Goal: Check status: Check status

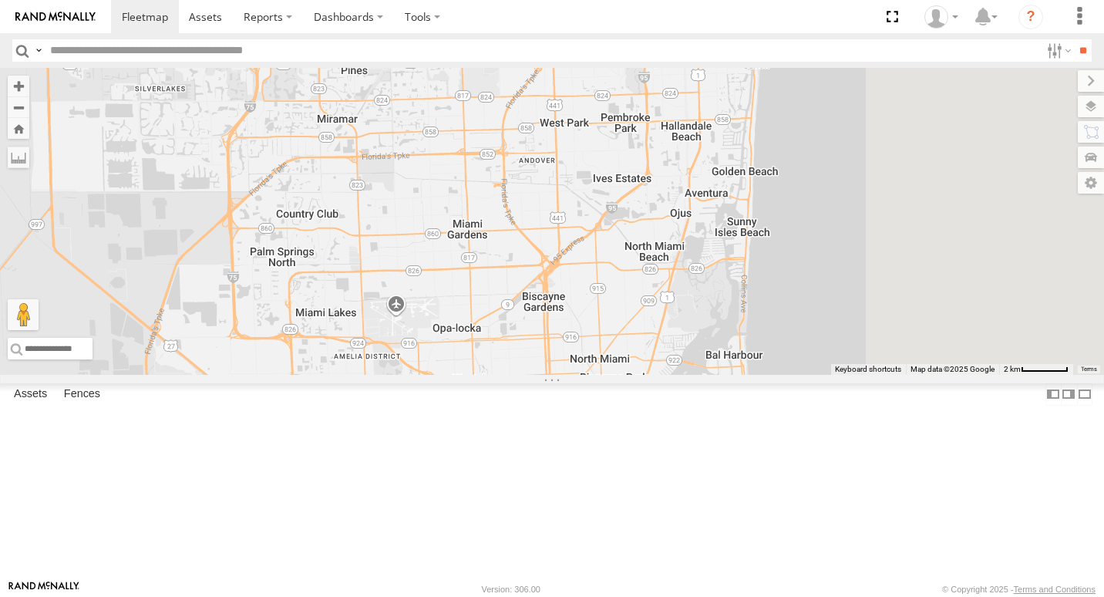
drag, startPoint x: 964, startPoint y: 340, endPoint x: 824, endPoint y: 493, distance: 207.3
click at [824, 375] on div "Van #1 554628 411560 411558 5" at bounding box center [552, 221] width 1104 height 307
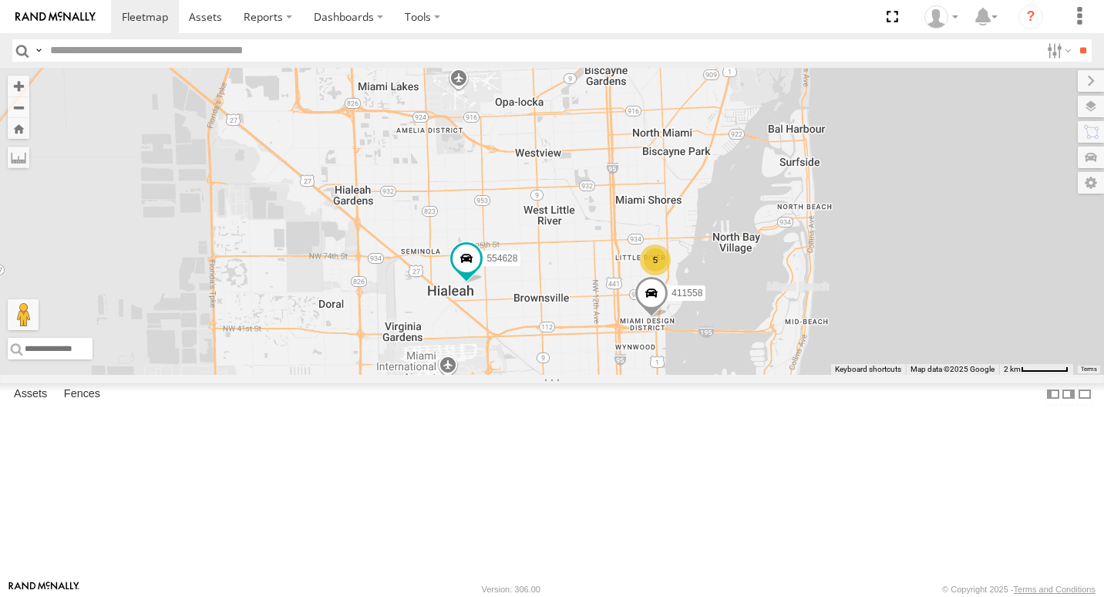
drag, startPoint x: 830, startPoint y: 422, endPoint x: 898, endPoint y: 188, distance: 243.2
click at [898, 188] on div "Van #1 554628 411560 411558 5" at bounding box center [552, 221] width 1104 height 307
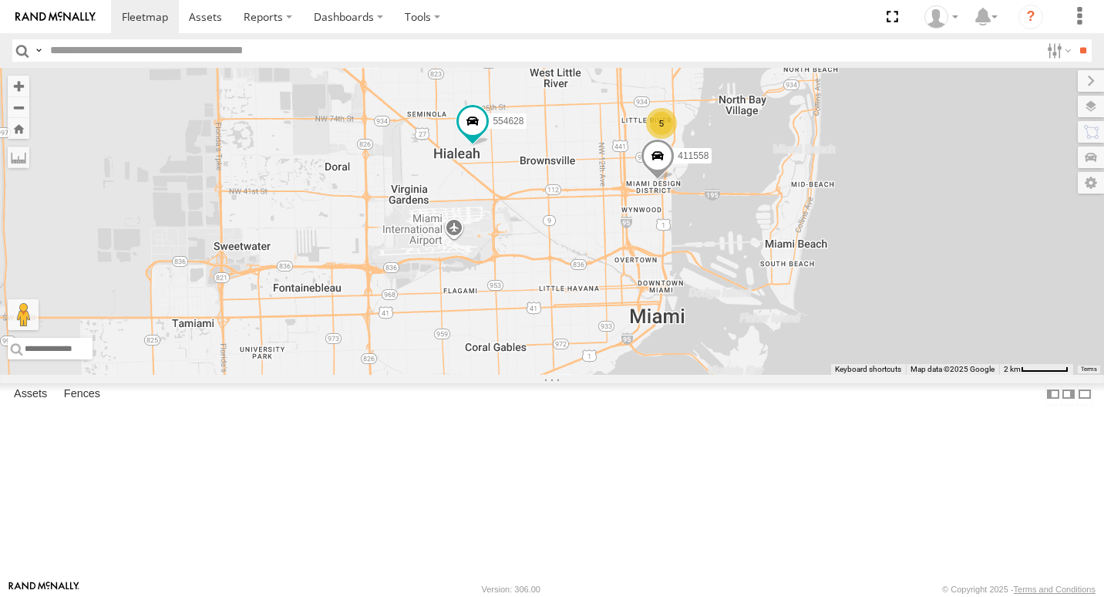
drag, startPoint x: 816, startPoint y: 338, endPoint x: 822, endPoint y: 230, distance: 108.1
click at [822, 230] on div "Van #1 554628 411560 411558 5" at bounding box center [552, 221] width 1104 height 307
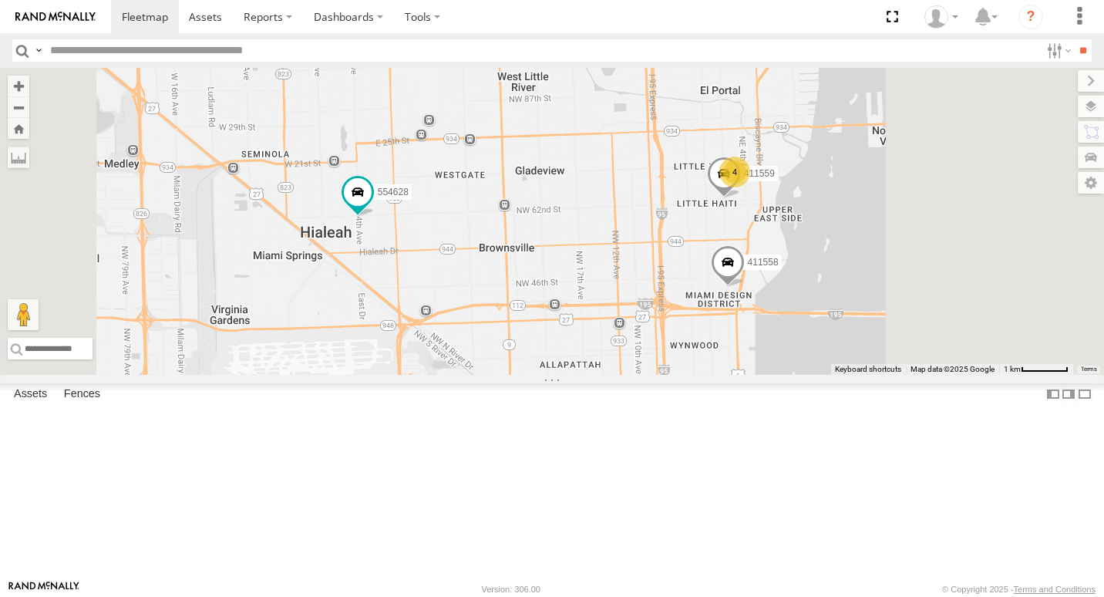
drag, startPoint x: 805, startPoint y: 372, endPoint x: 712, endPoint y: 370, distance: 92.5
click at [712, 370] on div "Van #1 554628 411560 411558 411559 4" at bounding box center [552, 221] width 1104 height 307
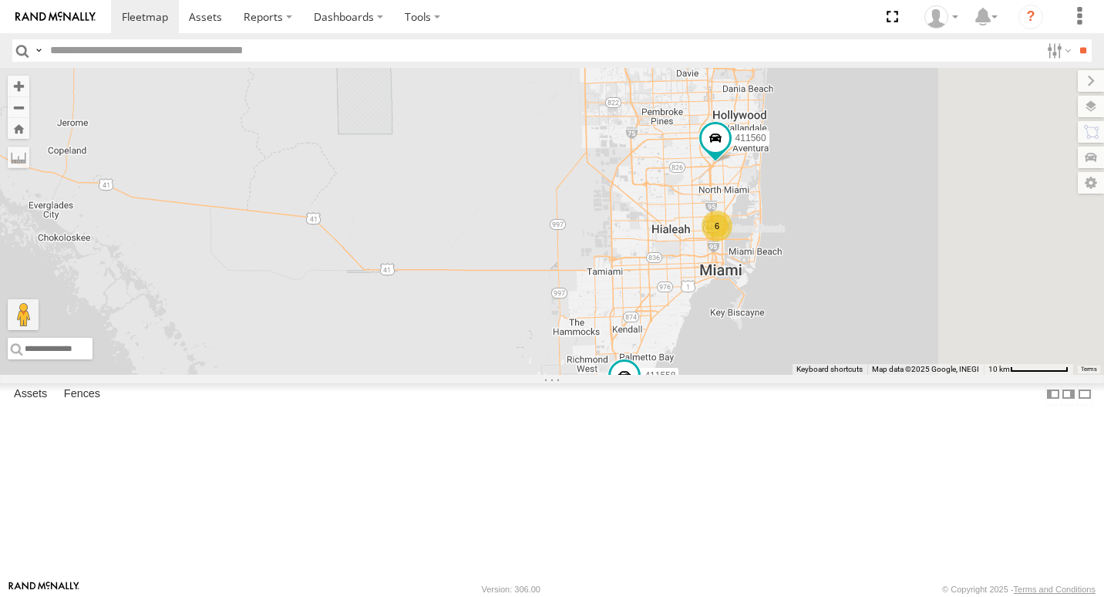
drag, startPoint x: 946, startPoint y: 355, endPoint x: 772, endPoint y: 335, distance: 174.5
click at [774, 337] on div "6 Van #1 411558 411560" at bounding box center [552, 221] width 1104 height 307
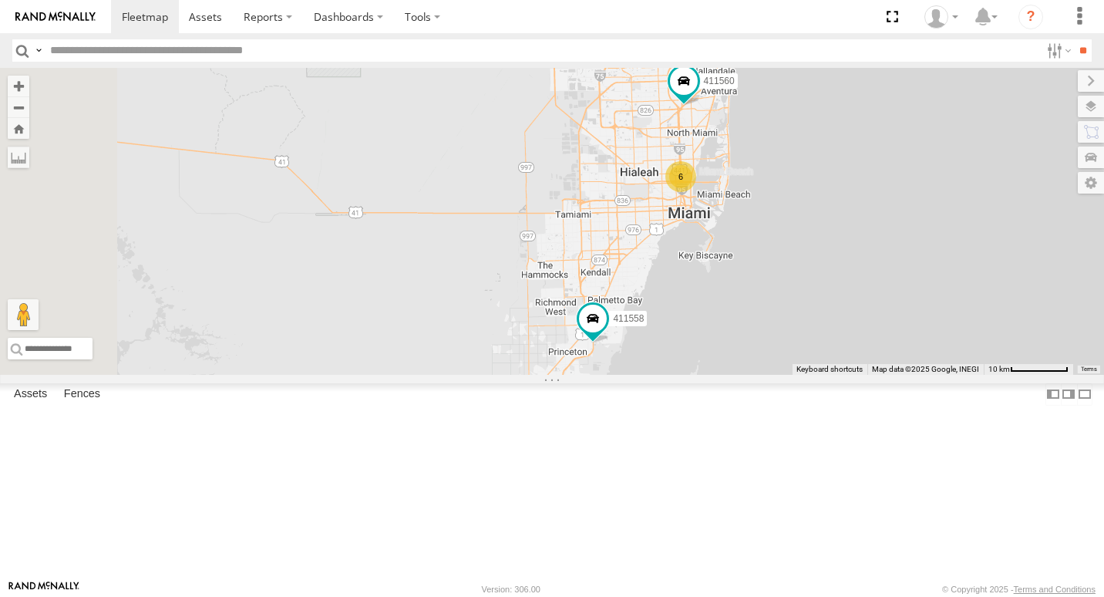
drag, startPoint x: 873, startPoint y: 405, endPoint x: 910, endPoint y: 301, distance: 110.4
click at [910, 301] on div "Van #1 411558 411560 6" at bounding box center [552, 221] width 1104 height 307
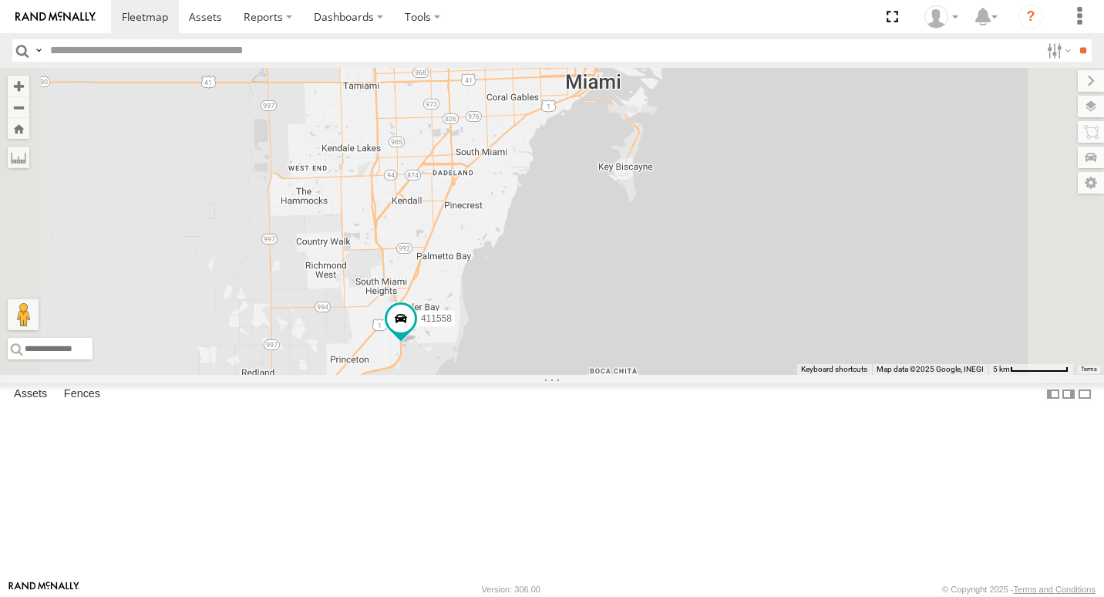
drag, startPoint x: 854, startPoint y: 261, endPoint x: 700, endPoint y: 405, distance: 211.1
click at [702, 375] on div "Van #1 411558 411560" at bounding box center [552, 221] width 1104 height 307
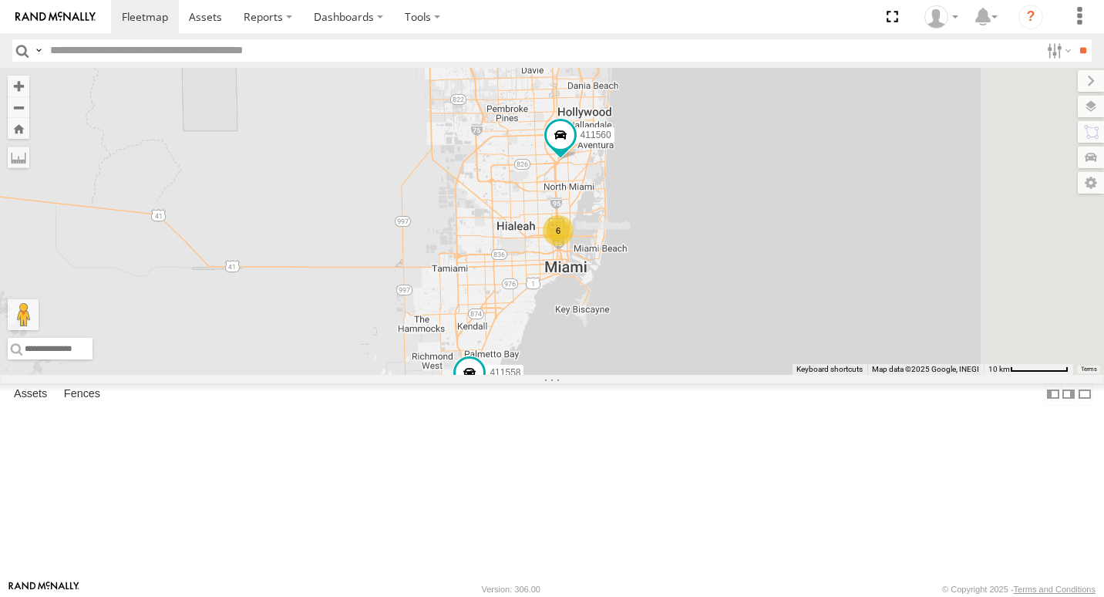
drag, startPoint x: 904, startPoint y: 368, endPoint x: 899, endPoint y: 461, distance: 92.7
click at [899, 375] on div "Van #1 411558 411560 6" at bounding box center [552, 221] width 1104 height 307
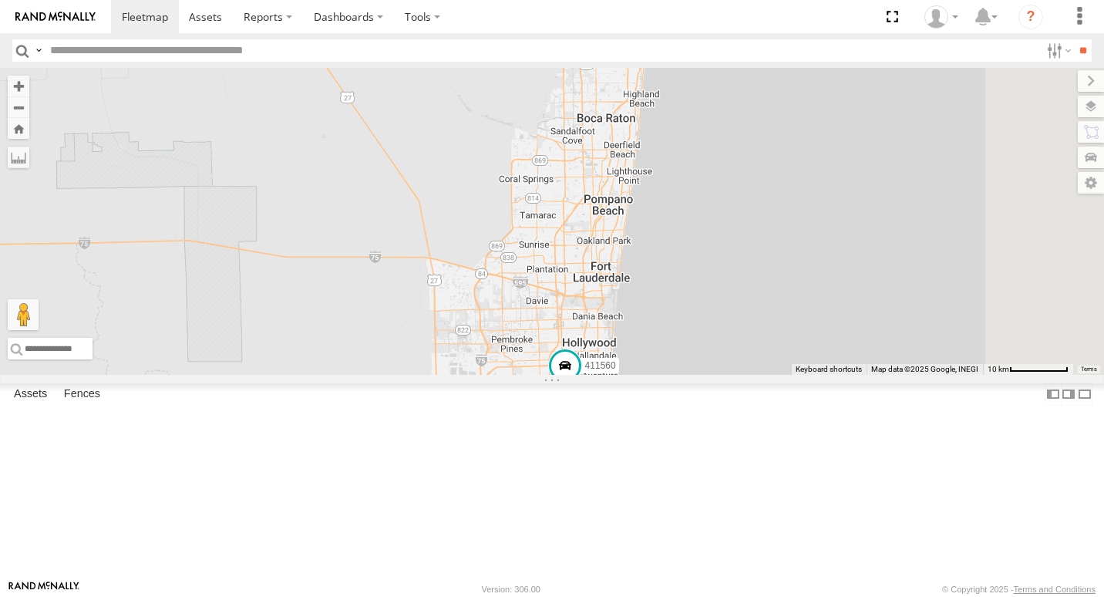
drag, startPoint x: 886, startPoint y: 306, endPoint x: 897, endPoint y: 432, distance: 126.1
click at [897, 375] on div "Van #1 411558 411560 6" at bounding box center [552, 221] width 1104 height 307
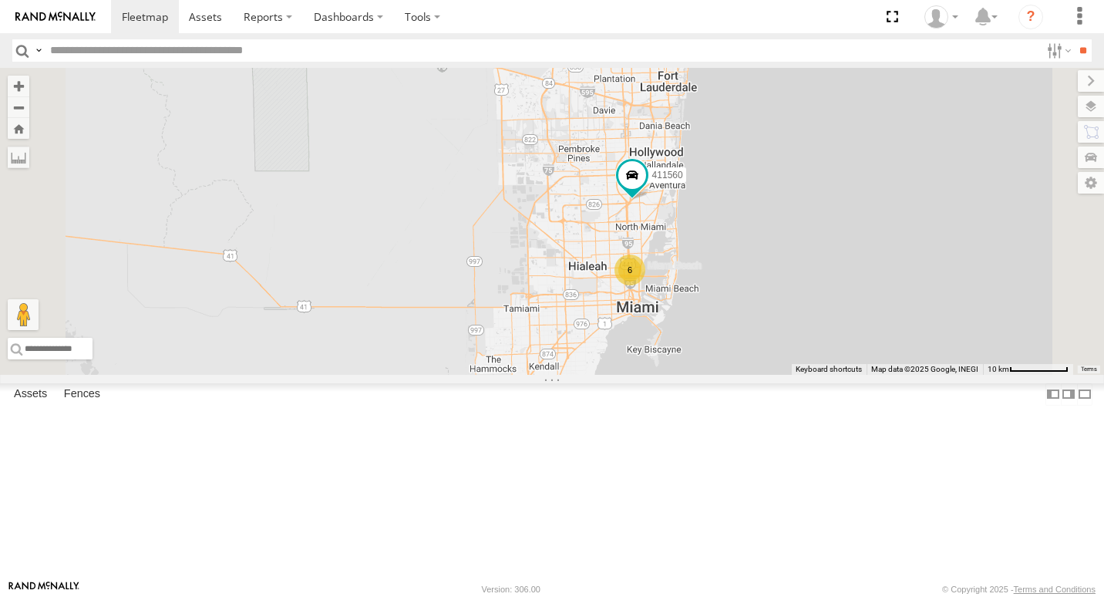
drag, startPoint x: 955, startPoint y: 216, endPoint x: 957, endPoint y: 208, distance: 7.9
click at [957, 208] on div "Van #1 411558 411560 6" at bounding box center [552, 221] width 1104 height 307
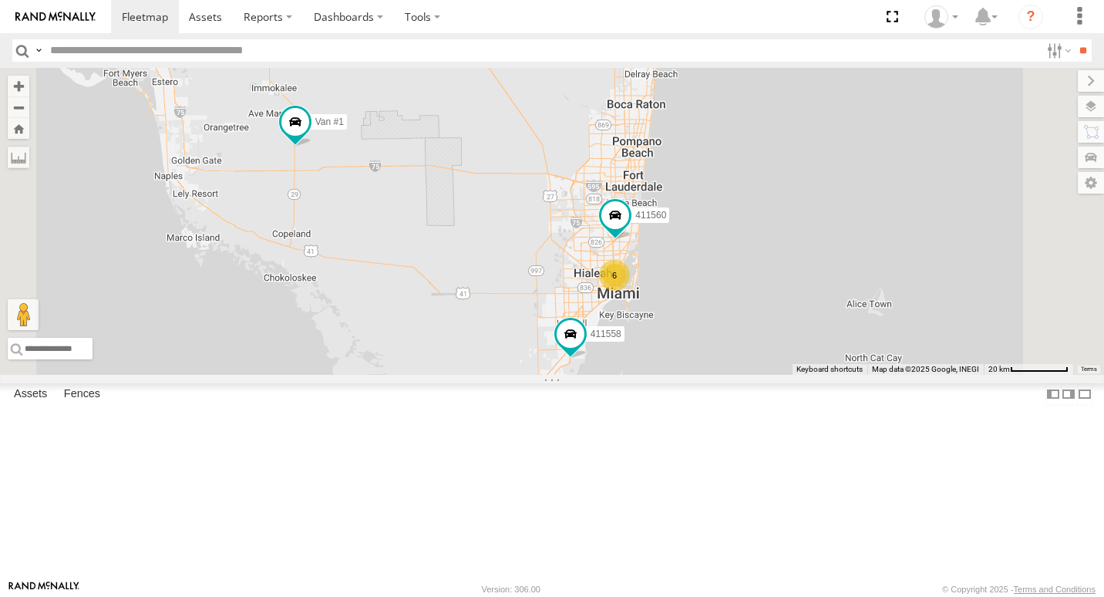
drag, startPoint x: 587, startPoint y: 202, endPoint x: 690, endPoint y: 332, distance: 165.8
click at [690, 332] on div "Van #1 411558 411560 6" at bounding box center [552, 221] width 1104 height 307
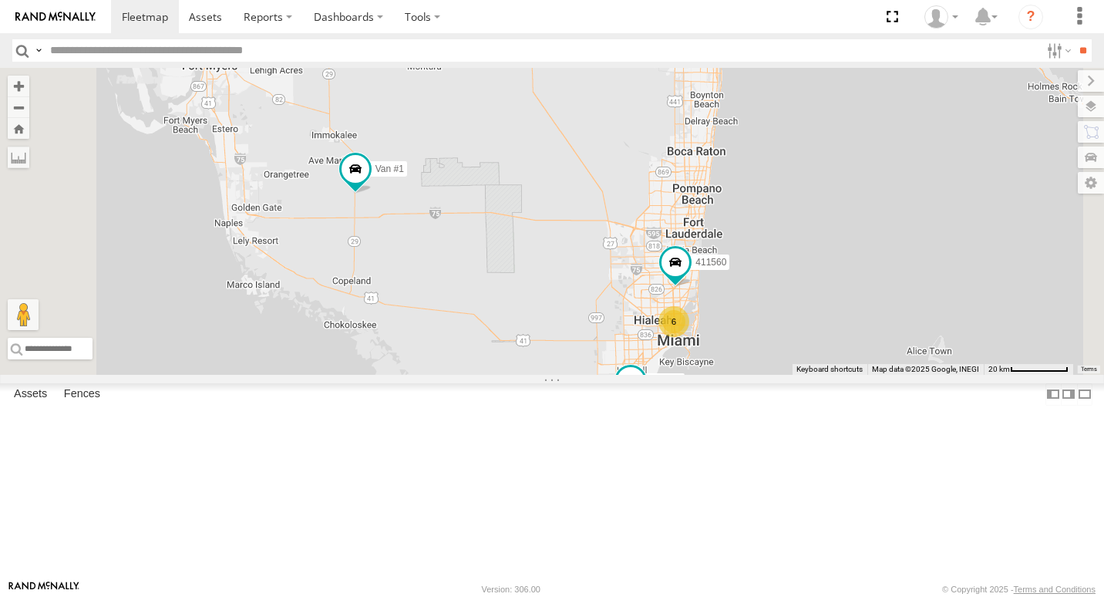
drag, startPoint x: 570, startPoint y: 299, endPoint x: 623, endPoint y: 331, distance: 62.3
click at [623, 331] on div "Van #1 411558 411560 6" at bounding box center [552, 221] width 1104 height 307
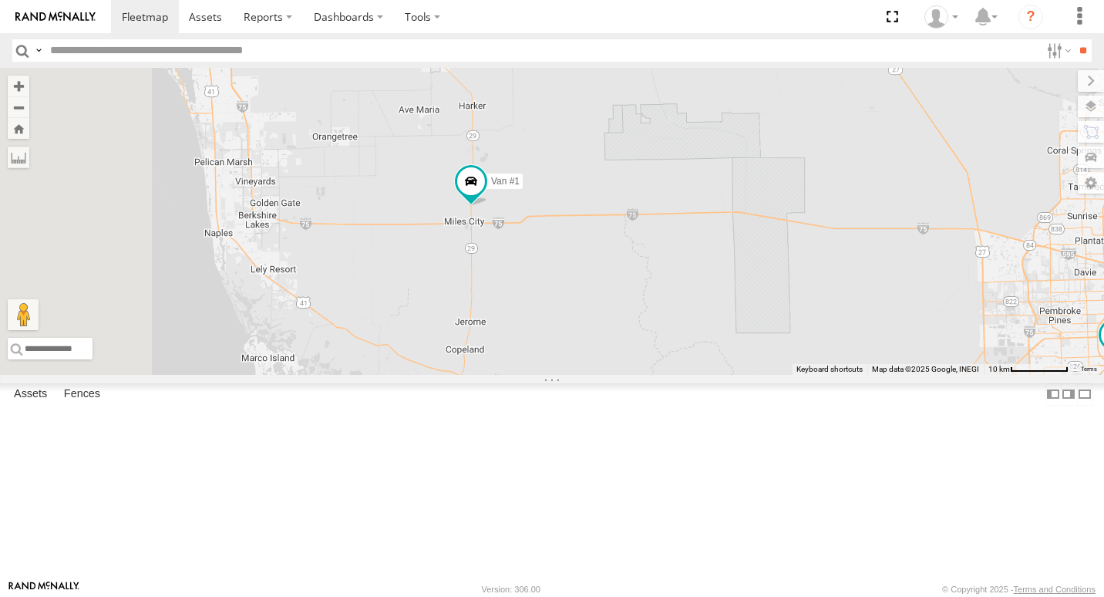
drag, startPoint x: 422, startPoint y: 216, endPoint x: 672, endPoint y: 403, distance: 312.2
click at [672, 375] on div "Van #1 6 411558 411560" at bounding box center [552, 221] width 1104 height 307
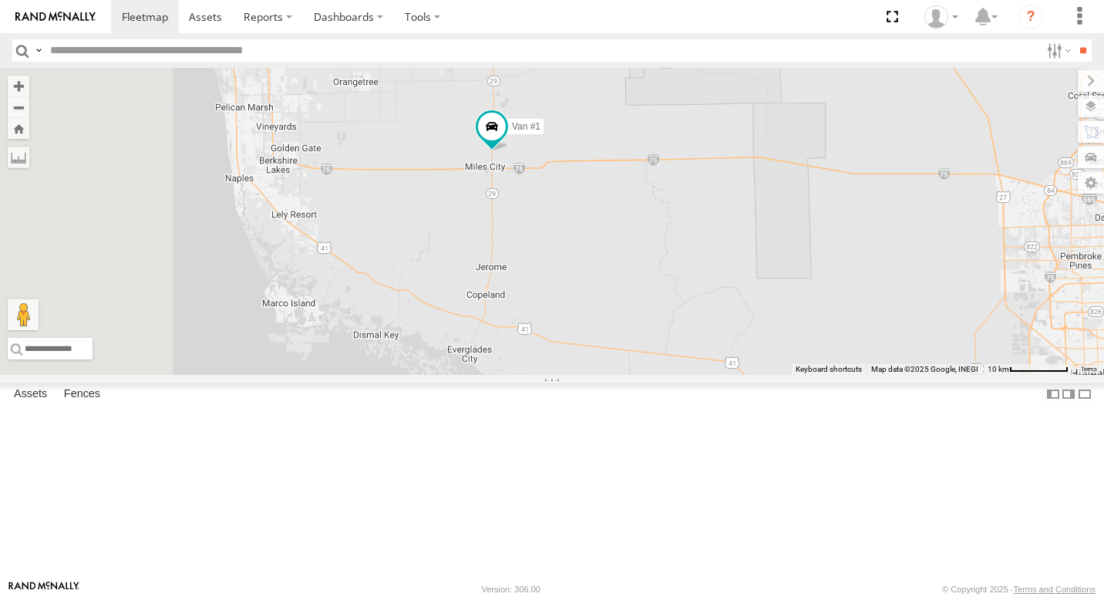
drag, startPoint x: 458, startPoint y: 323, endPoint x: 485, endPoint y: 261, distance: 68.0
click at [485, 261] on div "Van #1 6 411558 411560" at bounding box center [552, 221] width 1104 height 307
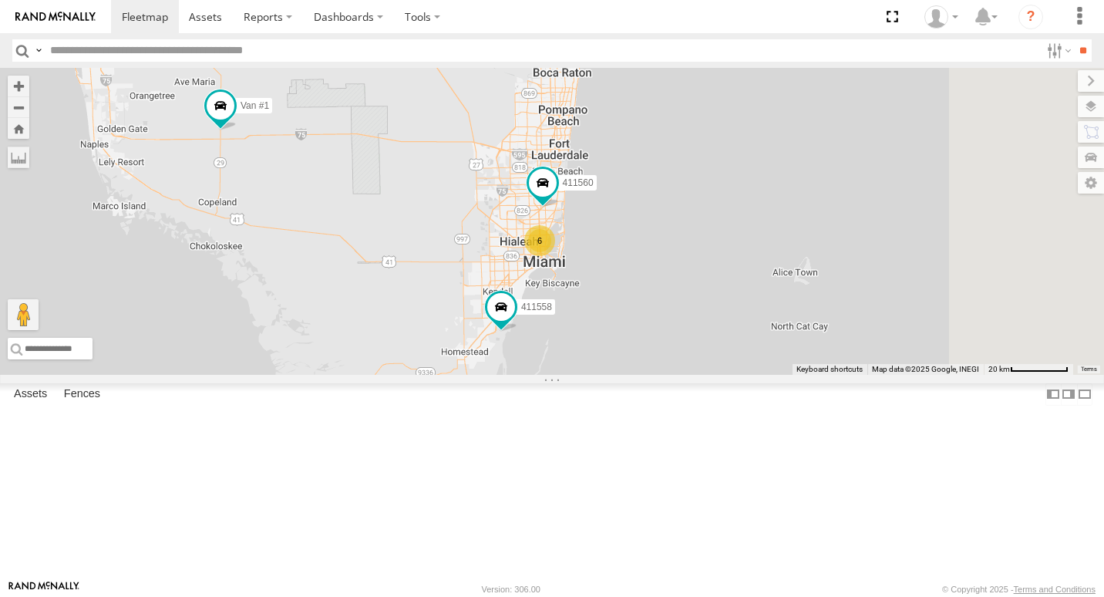
drag, startPoint x: 840, startPoint y: 311, endPoint x: 570, endPoint y: 297, distance: 270.9
click at [570, 297] on div "Van #1 411558 411560 6" at bounding box center [552, 221] width 1104 height 307
